Goal: Navigation & Orientation: Find specific page/section

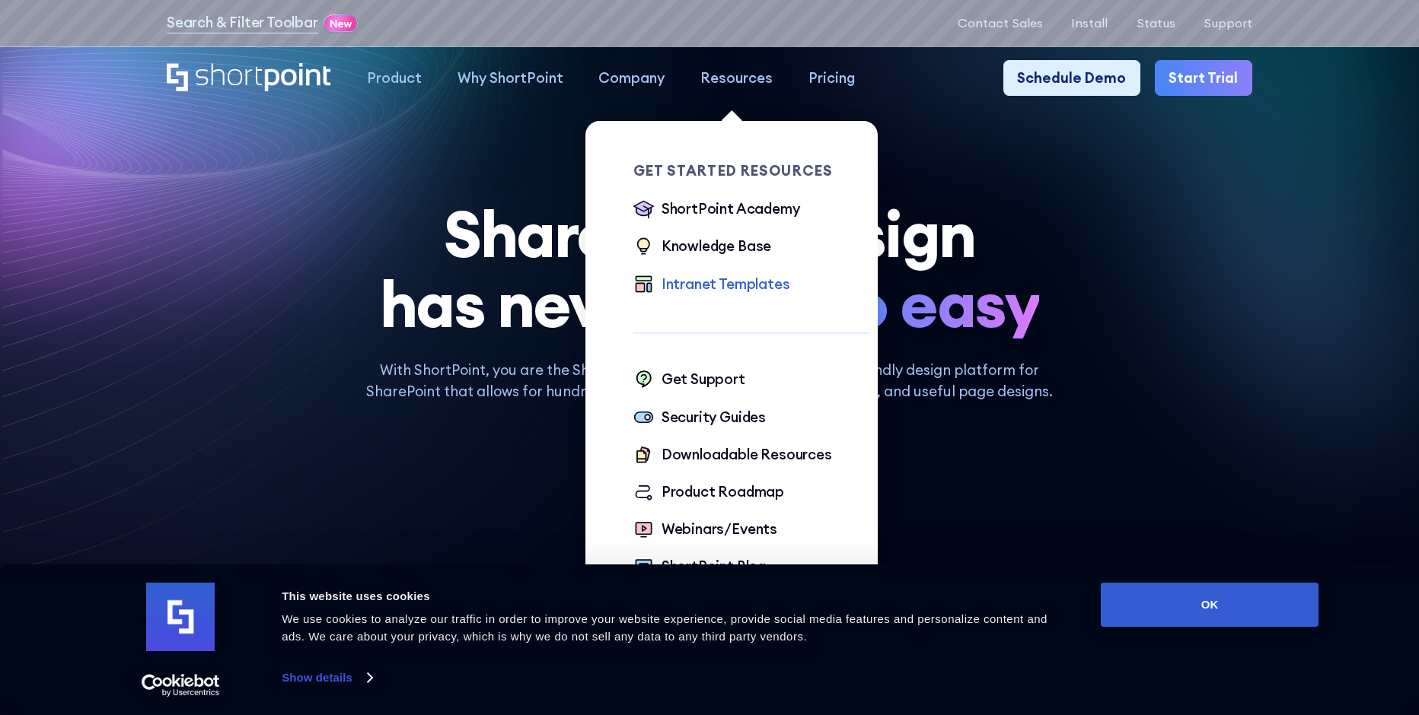
click at [712, 287] on div "Intranet Templates" at bounding box center [725, 284] width 129 height 21
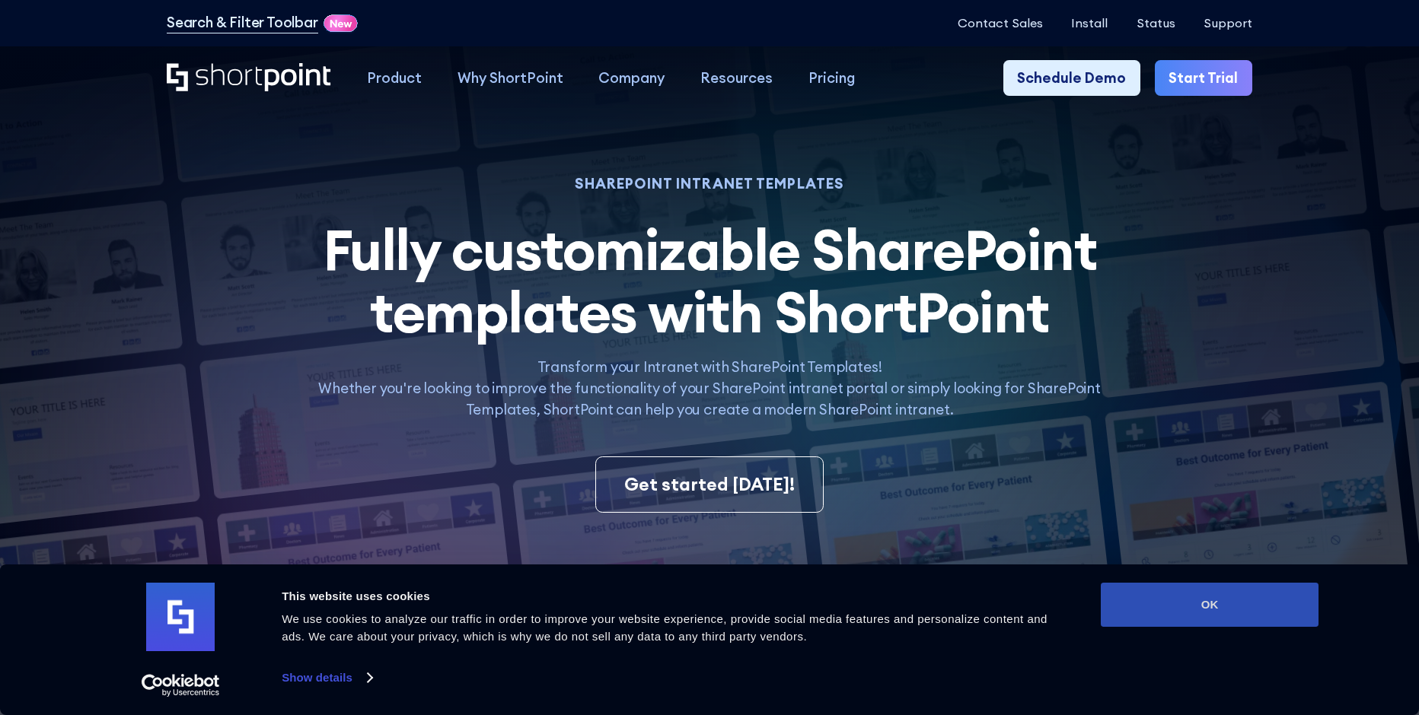
click at [1149, 604] on button "OK" at bounding box center [1210, 605] width 218 height 44
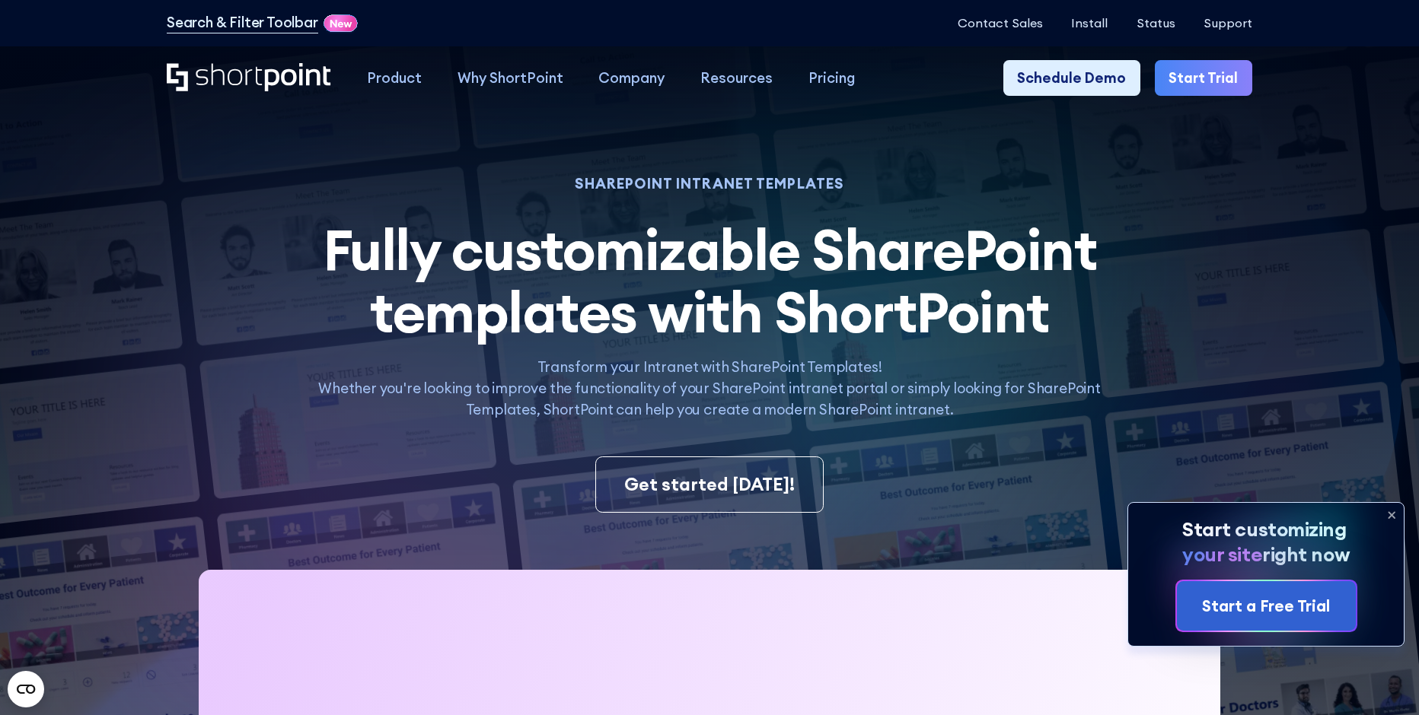
click at [1181, 23] on div "Install Status Support" at bounding box center [1161, 22] width 181 height 15
click at [1159, 22] on p "Status" at bounding box center [1155, 23] width 39 height 14
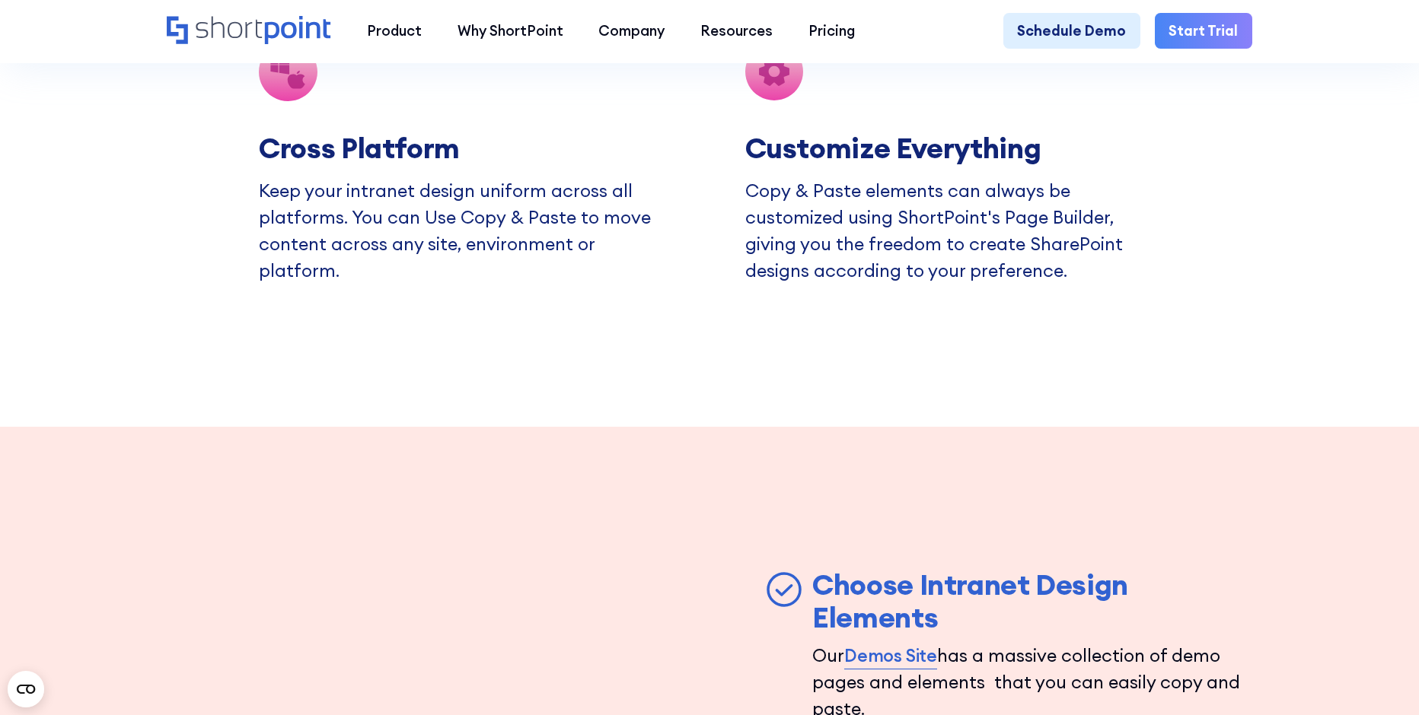
scroll to position [3881, 0]
